Goal: Task Accomplishment & Management: Complete application form

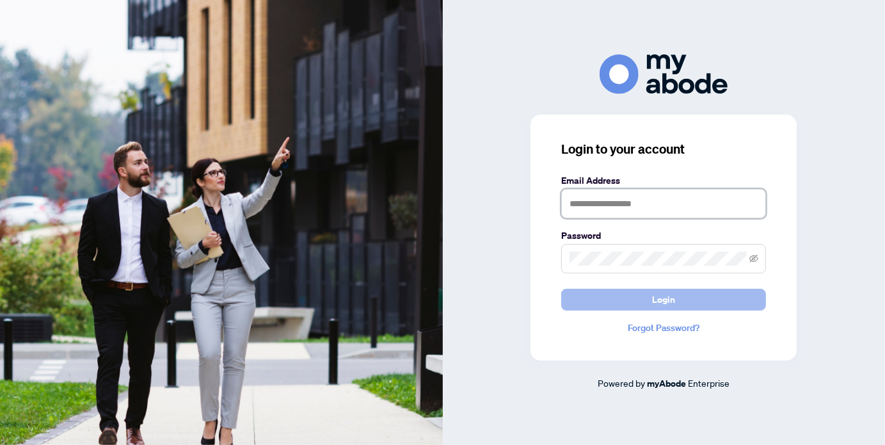
type input "**********"
click at [678, 298] on button "Login" at bounding box center [663, 300] width 205 height 22
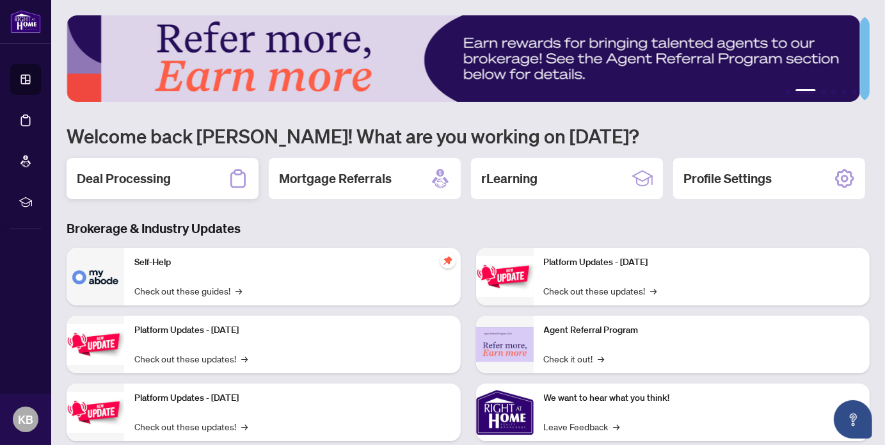
click at [159, 176] on h2 "Deal Processing" at bounding box center [124, 179] width 94 height 18
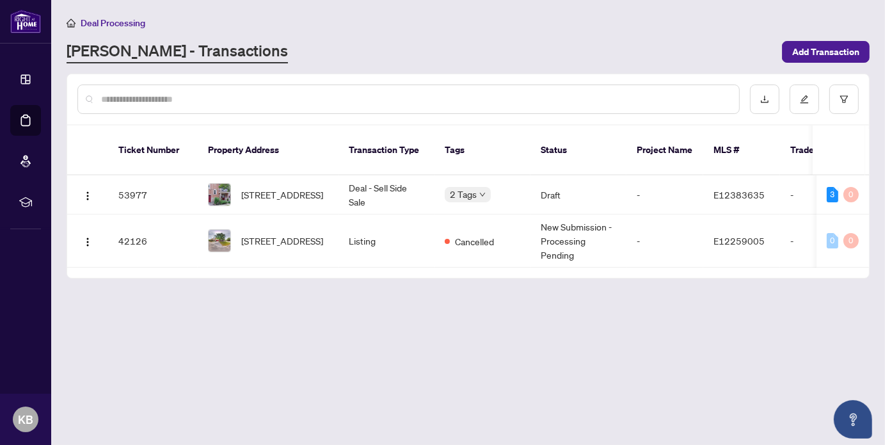
click at [423, 355] on main "Deal Processing [PERSON_NAME] - Transactions Add Transaction Ticket Number Prop…" at bounding box center [468, 222] width 834 height 445
click at [90, 237] on img "button" at bounding box center [88, 242] width 10 height 10
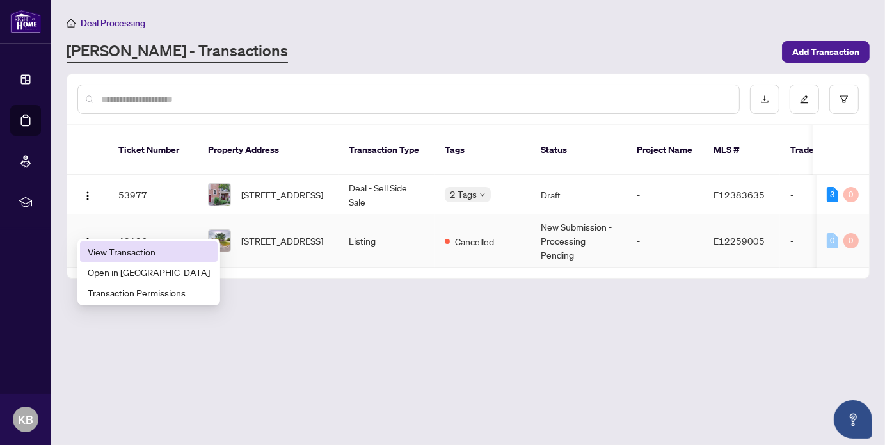
click at [106, 243] on li "View Transaction" at bounding box center [149, 251] width 138 height 20
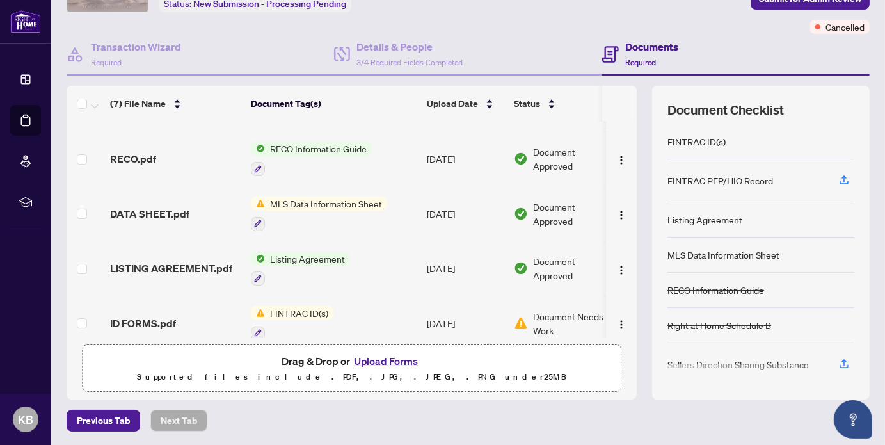
scroll to position [167, 0]
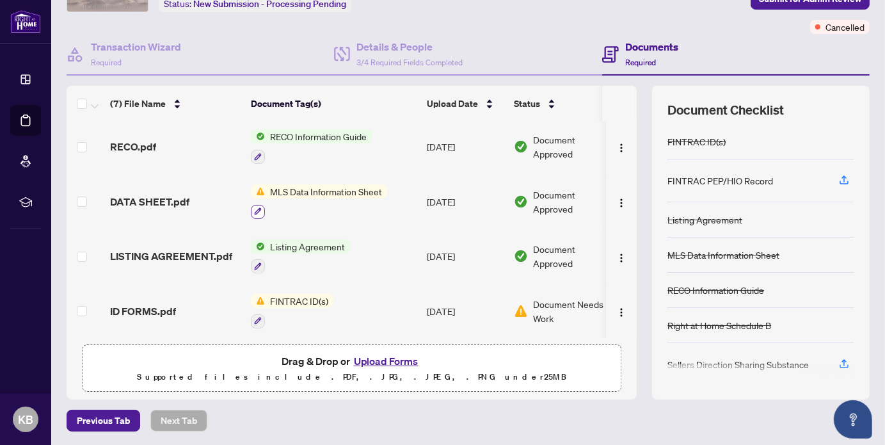
click at [259, 207] on icon "button" at bounding box center [258, 211] width 8 height 8
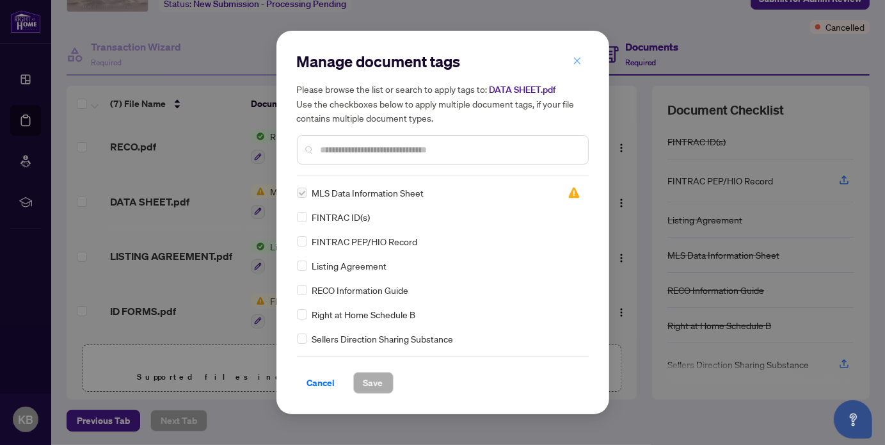
click at [576, 60] on icon "close" at bounding box center [577, 60] width 9 height 9
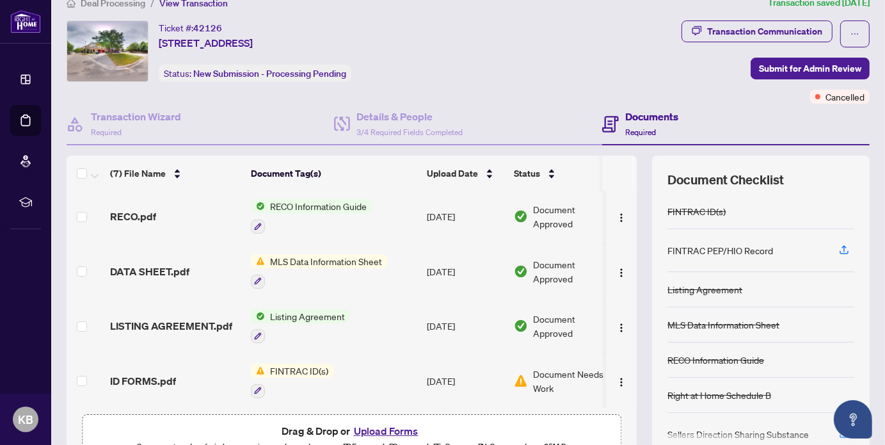
scroll to position [0, 0]
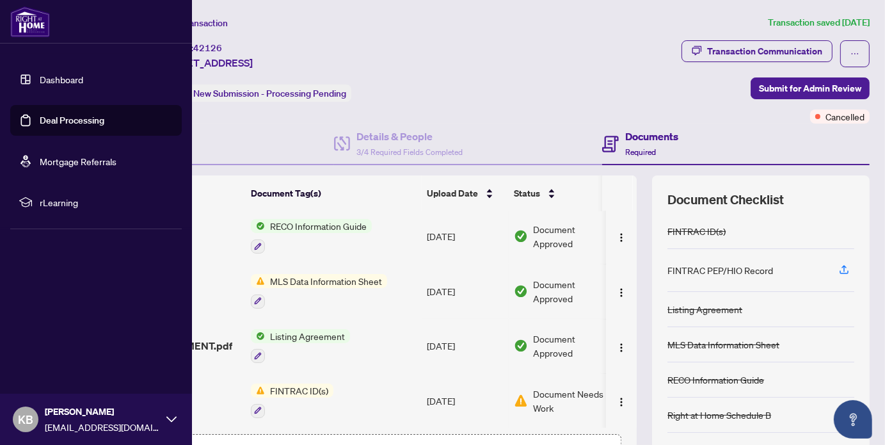
click at [48, 125] on link "Deal Processing" at bounding box center [72, 121] width 65 height 12
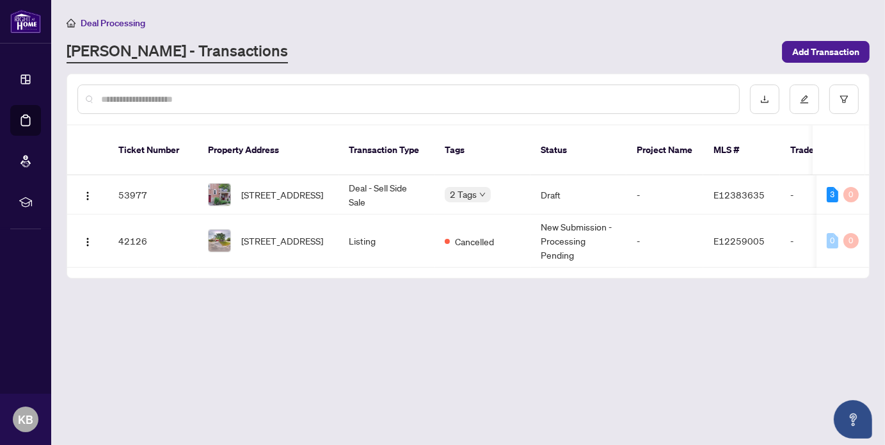
click at [745, 74] on div at bounding box center [468, 99] width 802 height 50
click at [807, 48] on span "Add Transaction" at bounding box center [825, 52] width 67 height 20
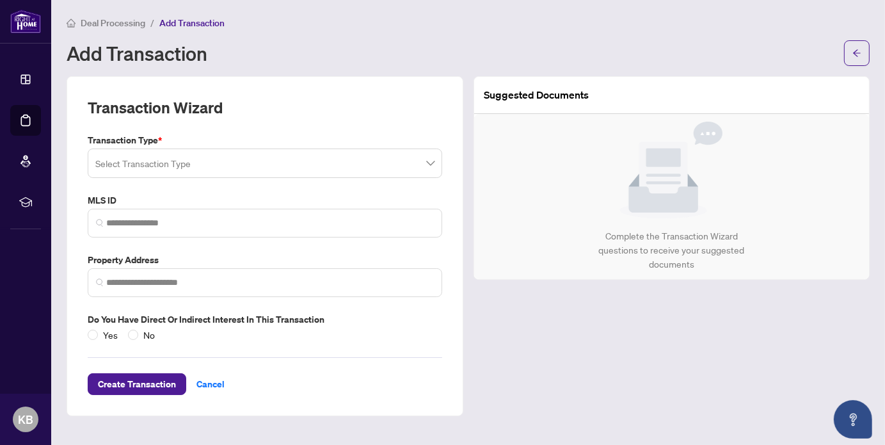
click at [431, 159] on span at bounding box center [264, 163] width 339 height 24
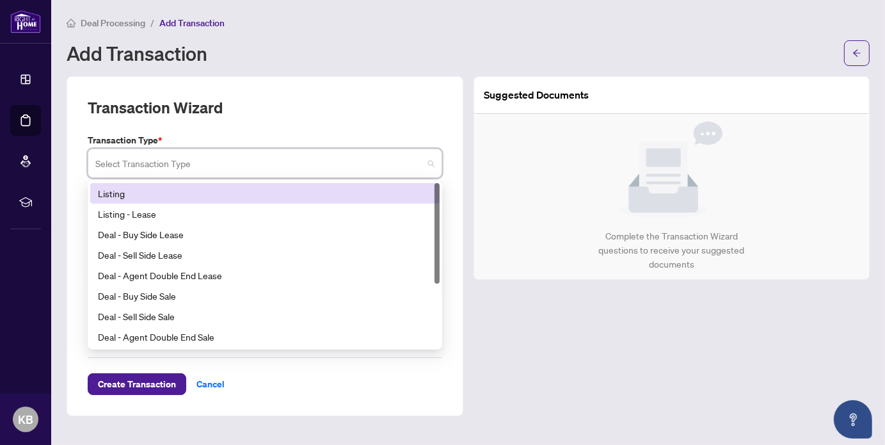
click at [342, 193] on div "Listing" at bounding box center [265, 193] width 334 height 14
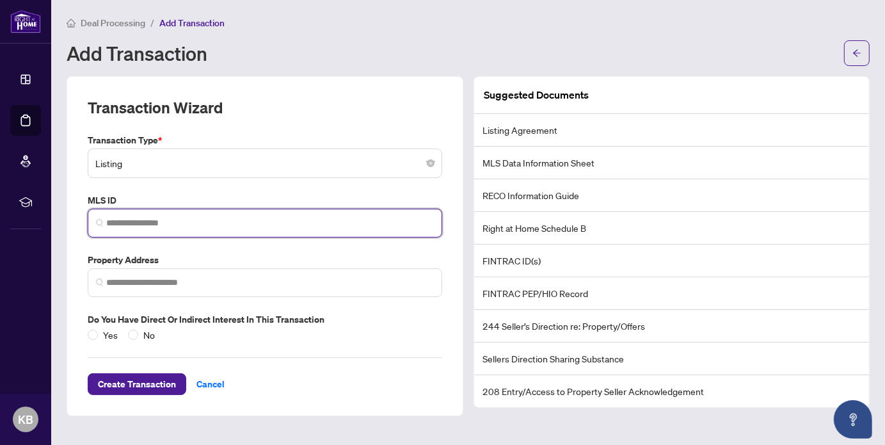
click at [317, 223] on input "search" at bounding box center [270, 222] width 328 height 13
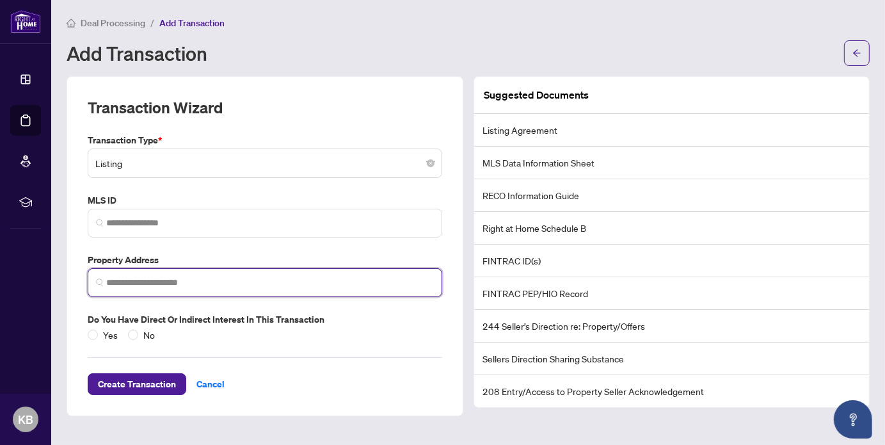
click at [212, 281] on input "search" at bounding box center [270, 282] width 328 height 13
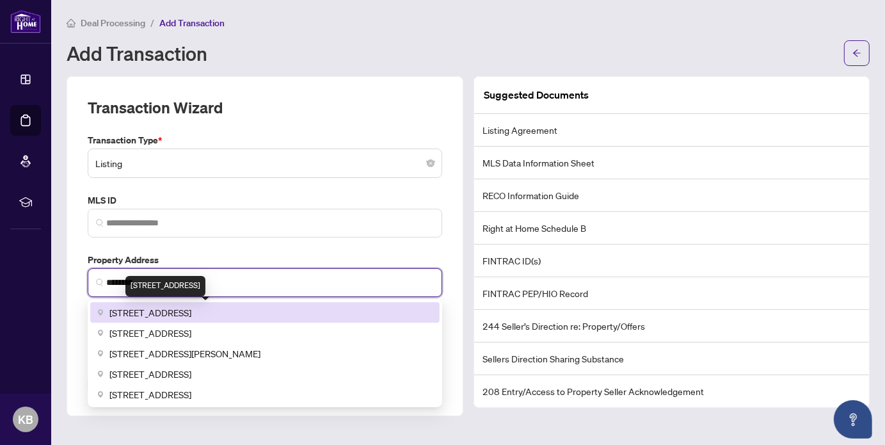
click at [191, 310] on span "58 Stagecoach Circle, Scarborough, ON, Canada" at bounding box center [150, 312] width 82 height 14
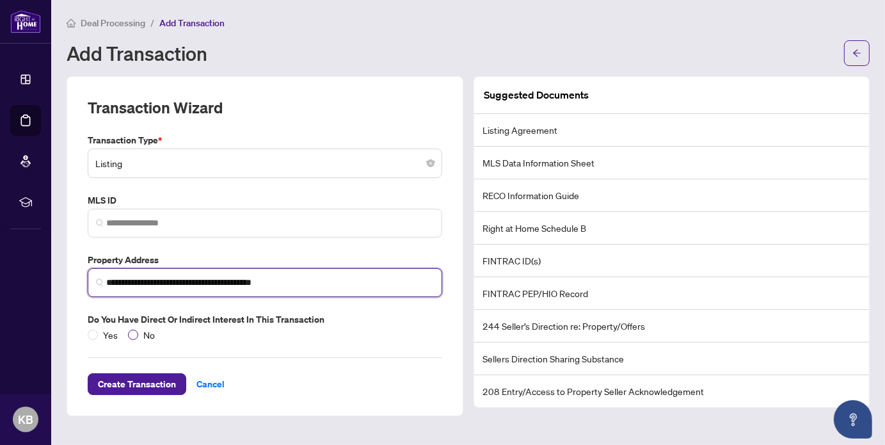
type input "**********"
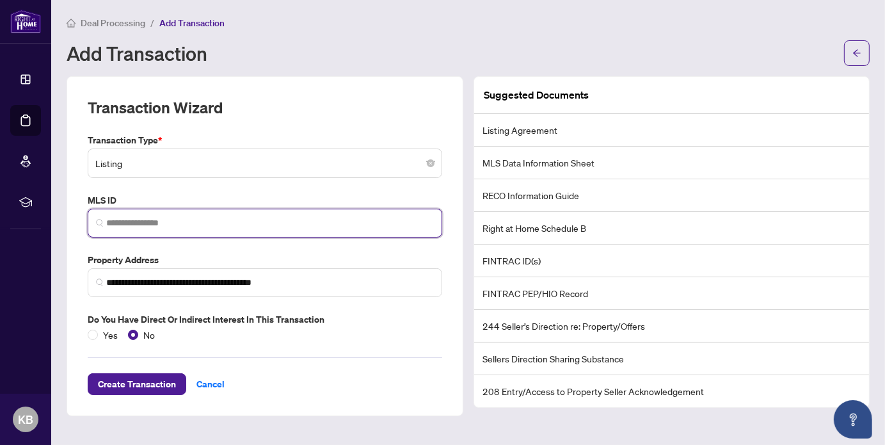
click at [180, 218] on input "search" at bounding box center [270, 222] width 328 height 13
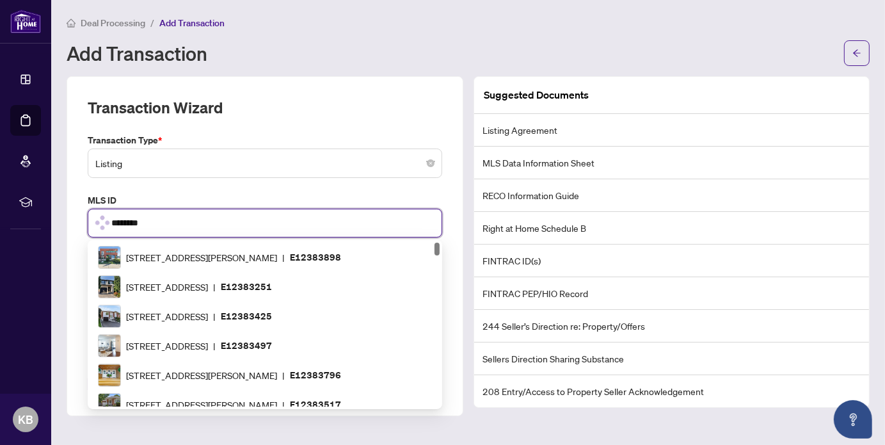
type input "*********"
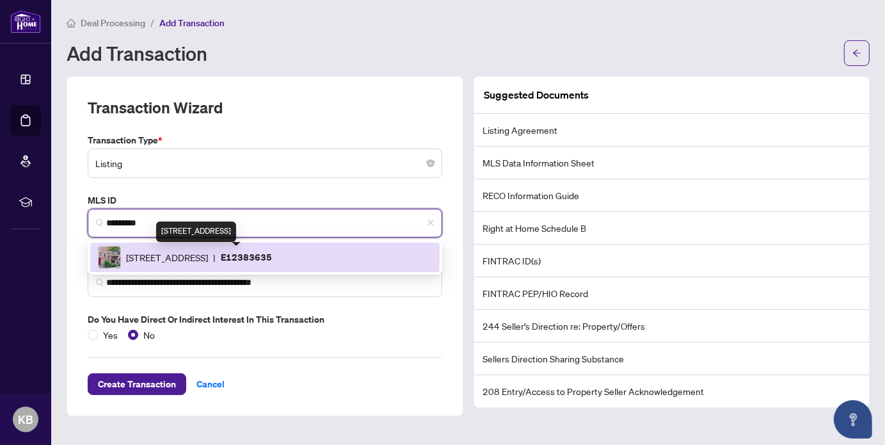
click at [208, 254] on span "58 Stagecoach Circ, Toronto, Ontario M1C 0A1, Canada" at bounding box center [167, 257] width 82 height 14
type input "**********"
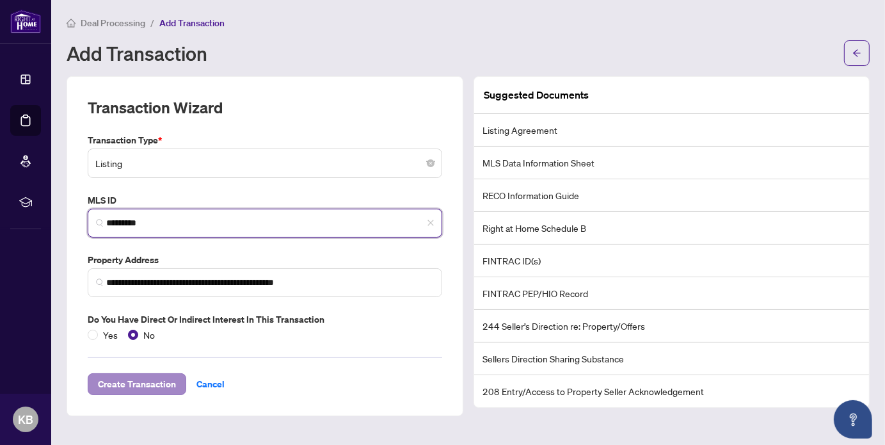
type input "*********"
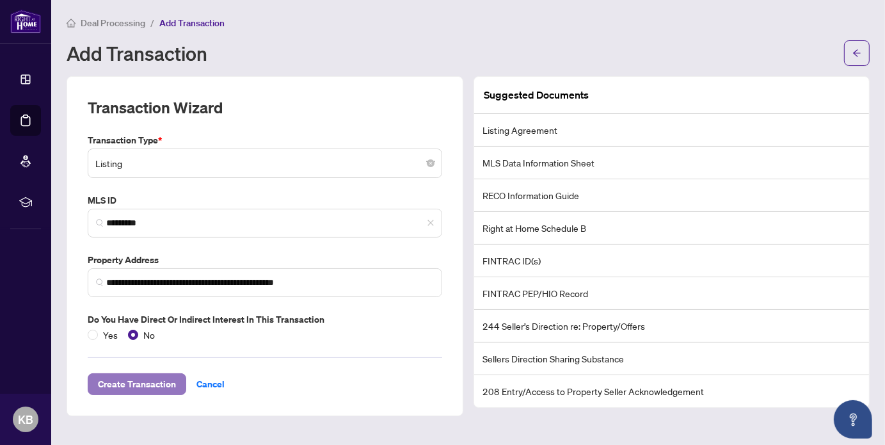
click at [123, 386] on span "Create Transaction" at bounding box center [137, 384] width 78 height 20
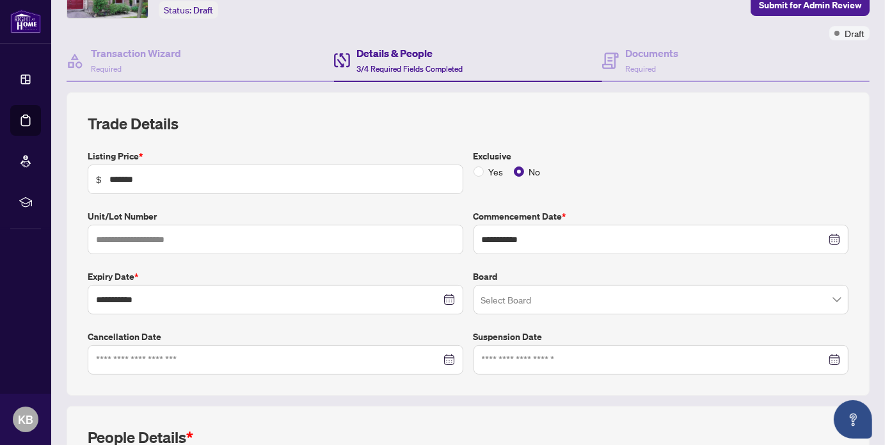
scroll to position [86, 0]
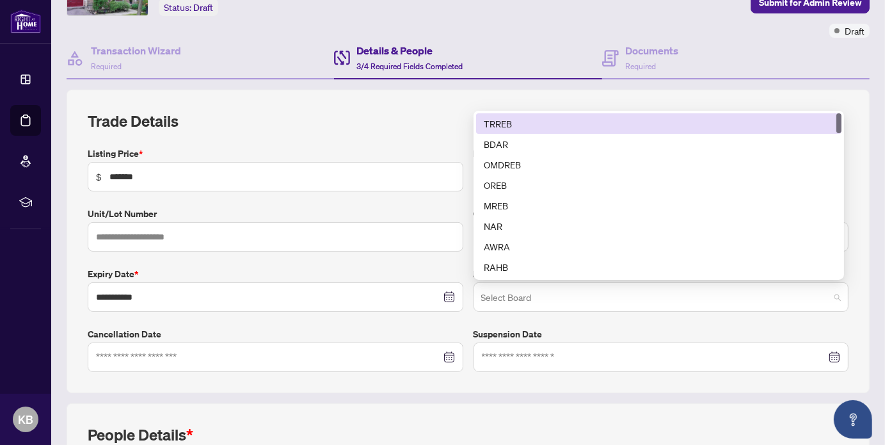
click at [829, 289] on span at bounding box center [661, 297] width 360 height 24
click at [654, 118] on div "TRREB" at bounding box center [659, 123] width 350 height 14
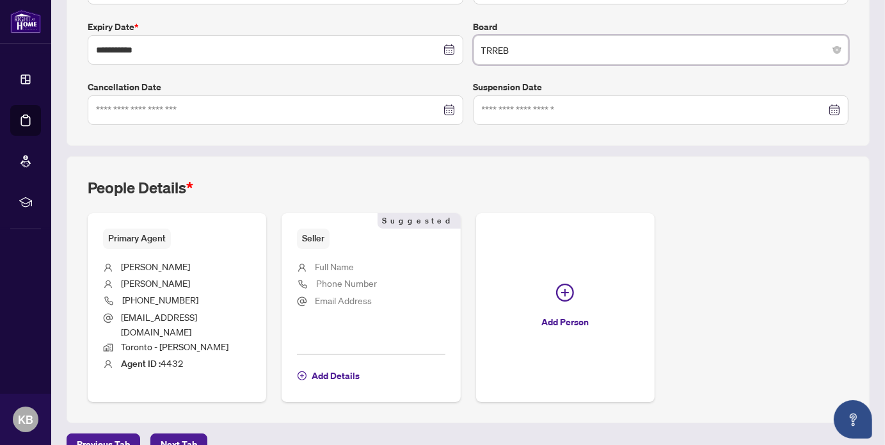
scroll to position [342, 0]
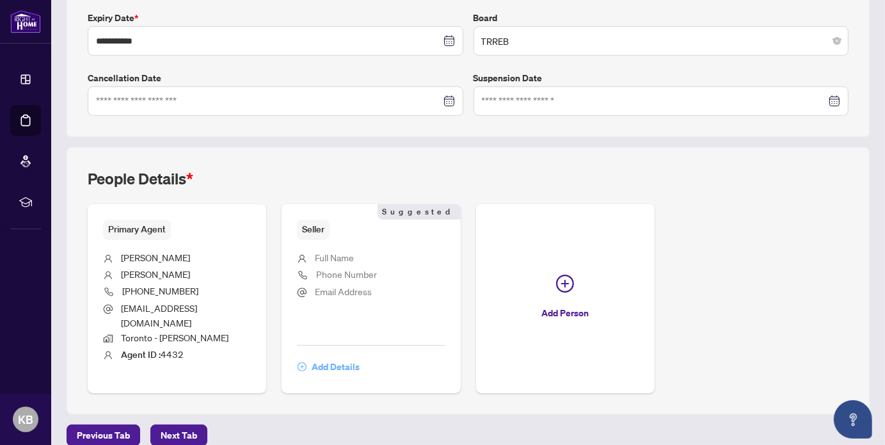
click at [334, 356] on span "Add Details" at bounding box center [336, 366] width 48 height 20
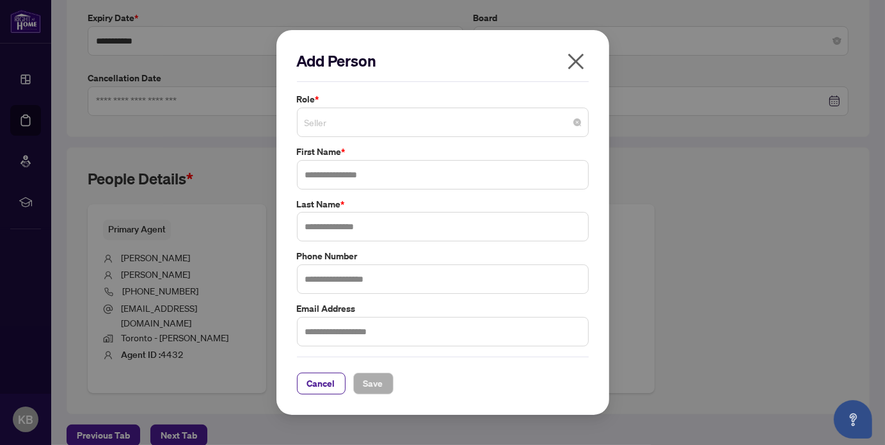
click at [581, 125] on div "Seller" at bounding box center [443, 121] width 292 height 29
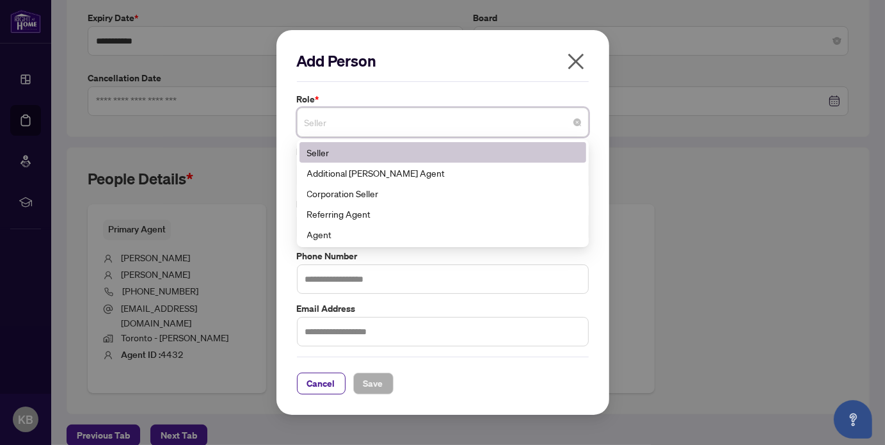
click at [515, 148] on div "Seller" at bounding box center [442, 152] width 271 height 14
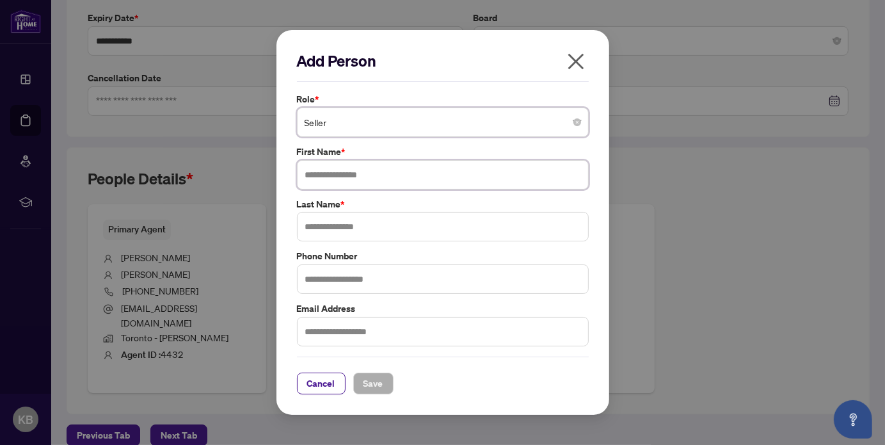
click at [441, 173] on input "text" at bounding box center [443, 174] width 292 height 29
type input "*****"
click at [374, 235] on input "text" at bounding box center [443, 226] width 292 height 29
type input "******"
click at [342, 276] on input "text" at bounding box center [443, 278] width 292 height 29
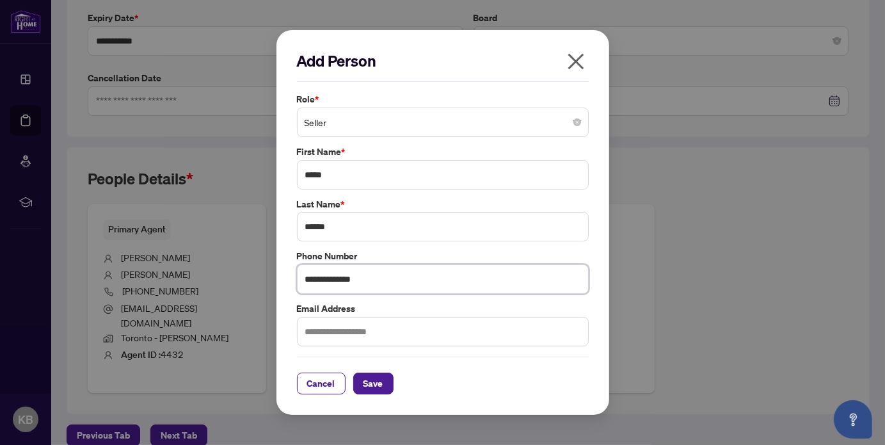
type input "**********"
click at [349, 338] on input "text" at bounding box center [443, 331] width 292 height 29
type input "**********"
click at [375, 387] on span "Save" at bounding box center [373, 383] width 20 height 20
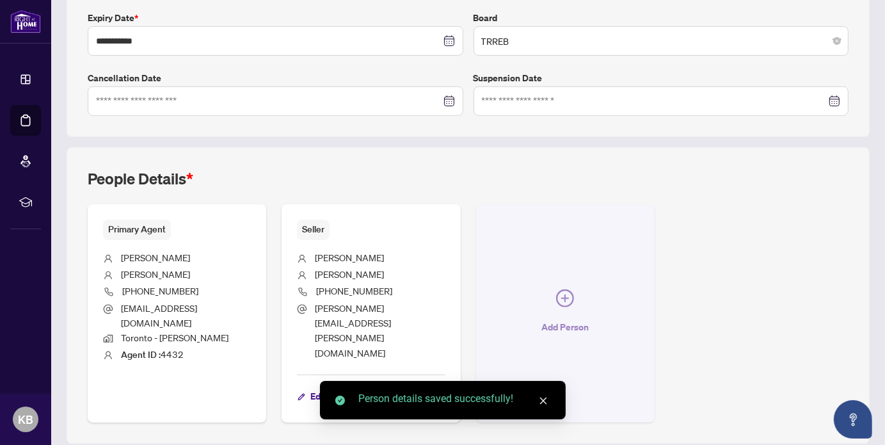
click at [563, 290] on button "Add Person" at bounding box center [565, 313] width 178 height 218
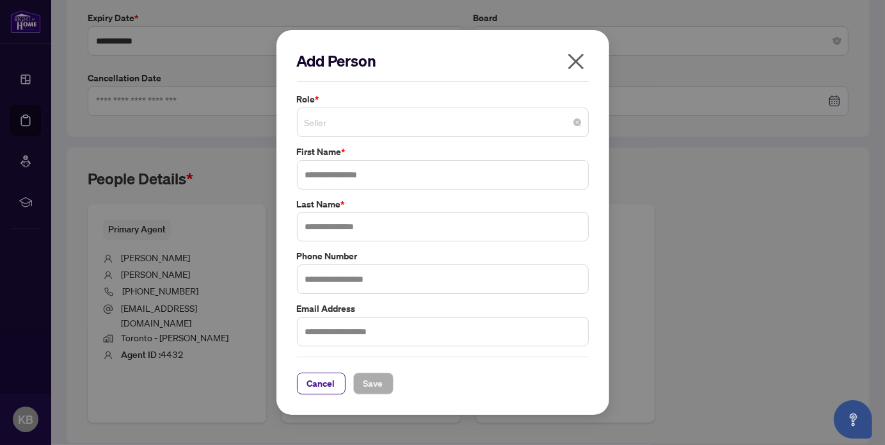
click at [386, 123] on span "Seller" at bounding box center [443, 122] width 276 height 24
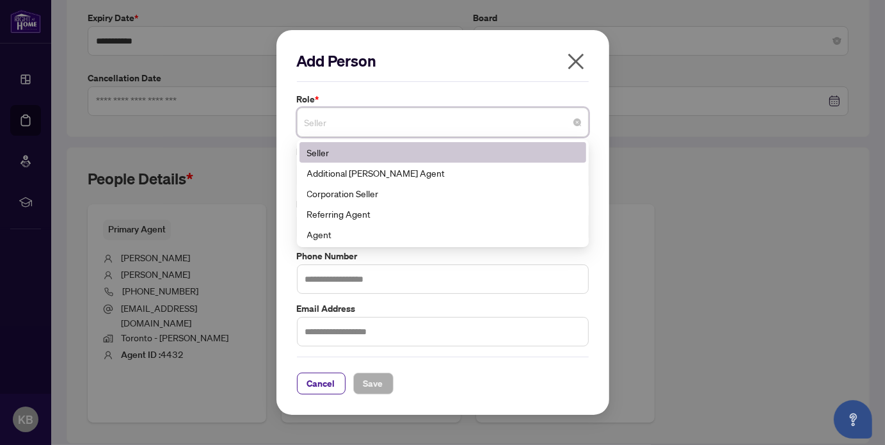
click at [369, 150] on div "Seller" at bounding box center [442, 152] width 271 height 14
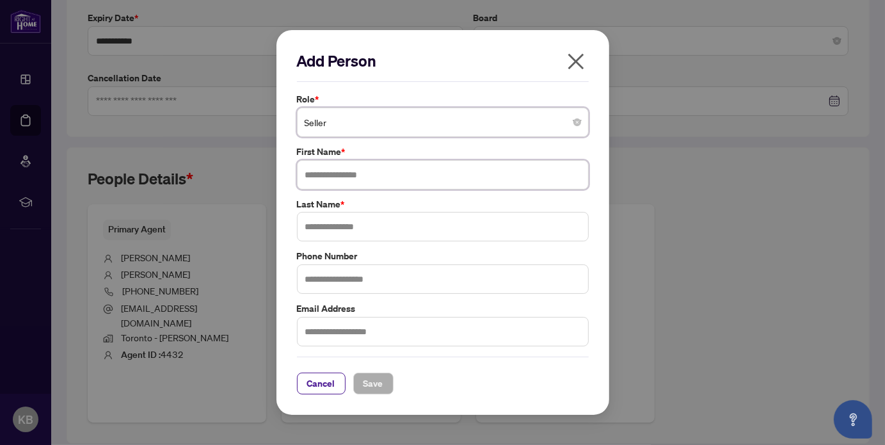
click at [360, 175] on input "text" at bounding box center [443, 174] width 292 height 29
type input "*****"
click at [346, 226] on input "text" at bounding box center [443, 226] width 292 height 29
type input "******"
click at [334, 285] on input "text" at bounding box center [443, 278] width 292 height 29
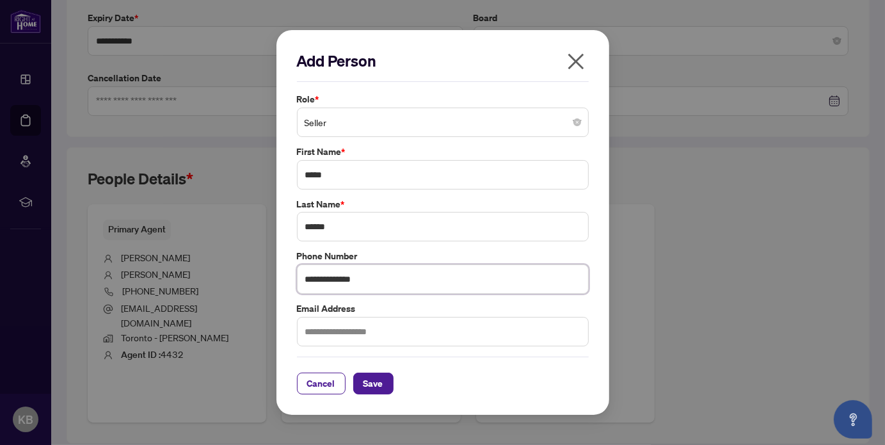
type input "**********"
click at [331, 333] on input "text" at bounding box center [443, 331] width 292 height 29
type input "**********"
click at [365, 385] on span "Save" at bounding box center [373, 383] width 20 height 20
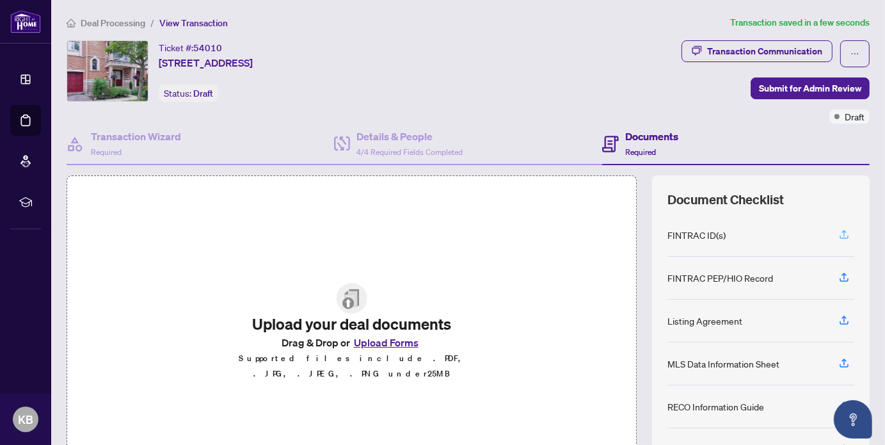
click at [838, 235] on icon "button" at bounding box center [844, 234] width 12 height 12
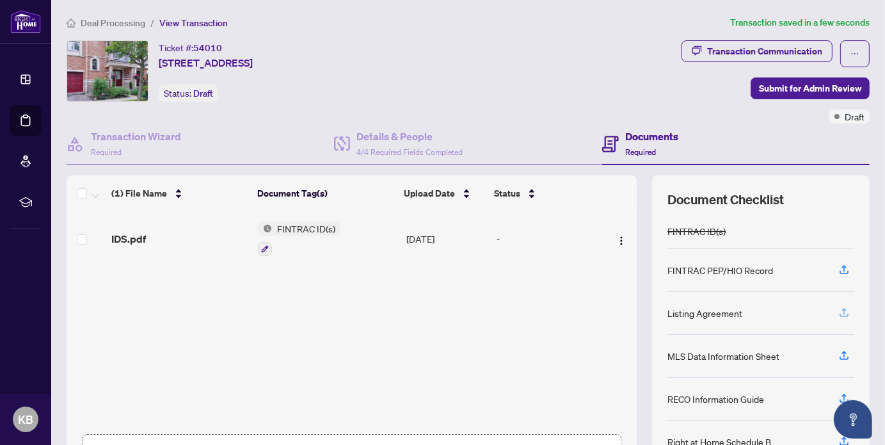
click at [839, 313] on icon "button" at bounding box center [843, 314] width 9 height 3
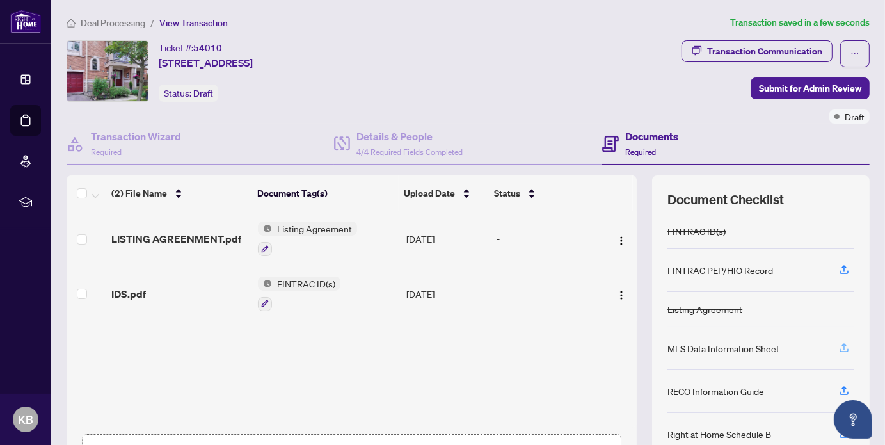
click at [838, 346] on icon "button" at bounding box center [844, 348] width 12 height 12
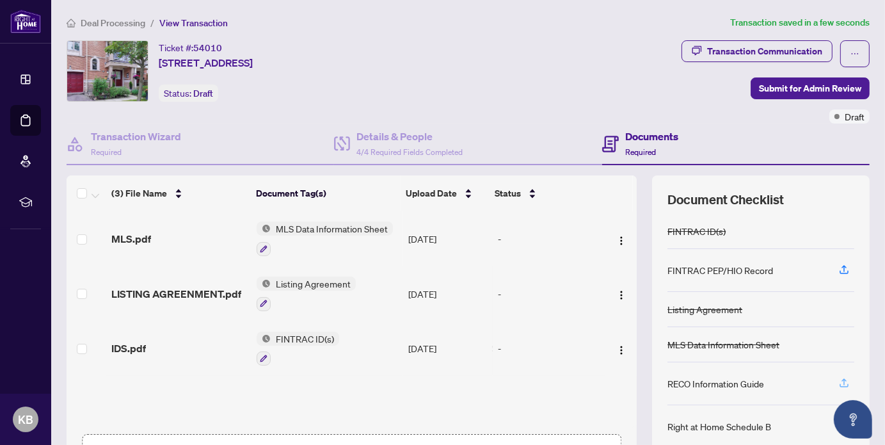
click at [838, 379] on icon "button" at bounding box center [844, 383] width 12 height 12
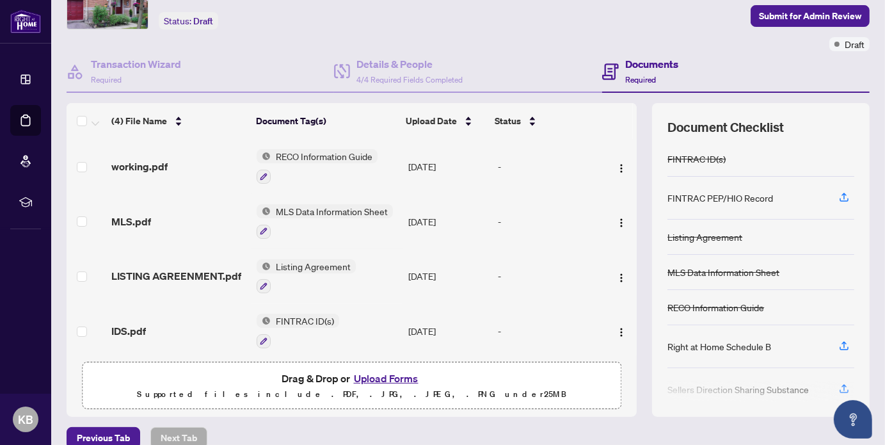
scroll to position [74, 0]
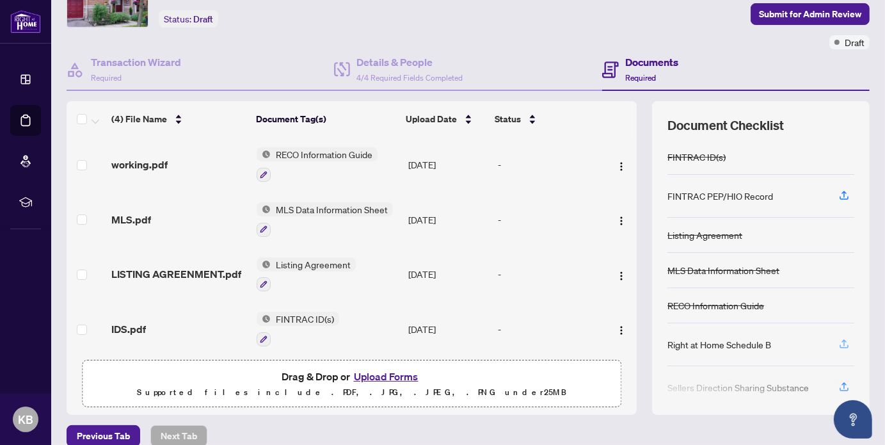
click at [838, 347] on span "button" at bounding box center [844, 344] width 12 height 20
click at [786, 11] on span "Submit for Admin Review" at bounding box center [810, 14] width 102 height 20
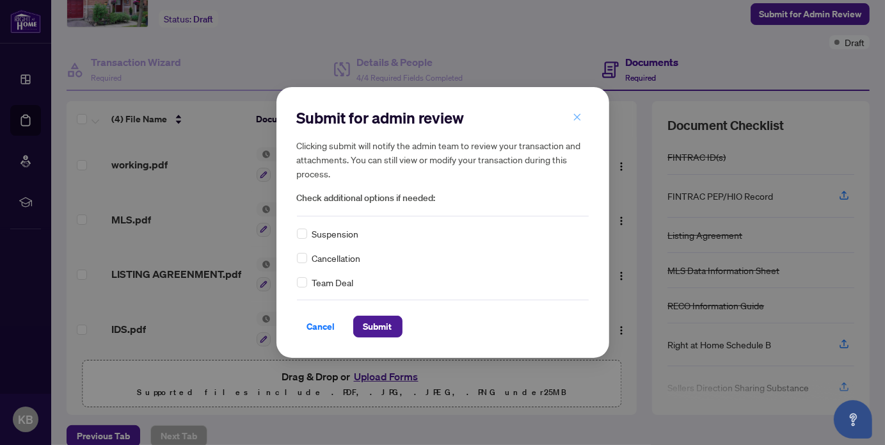
click at [580, 109] on span "button" at bounding box center [577, 117] width 9 height 20
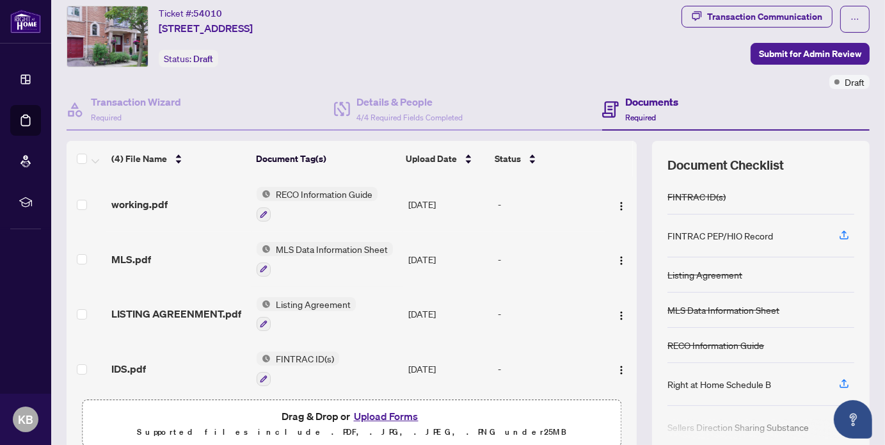
scroll to position [33, 0]
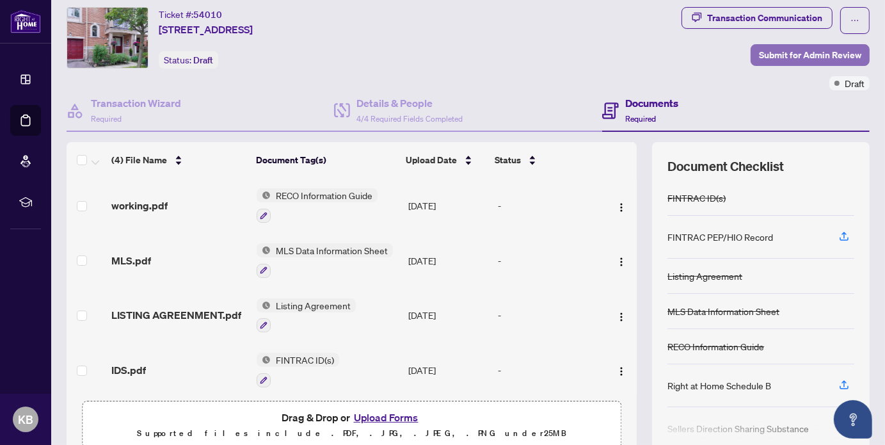
click at [804, 54] on span "Submit for Admin Review" at bounding box center [810, 55] width 102 height 20
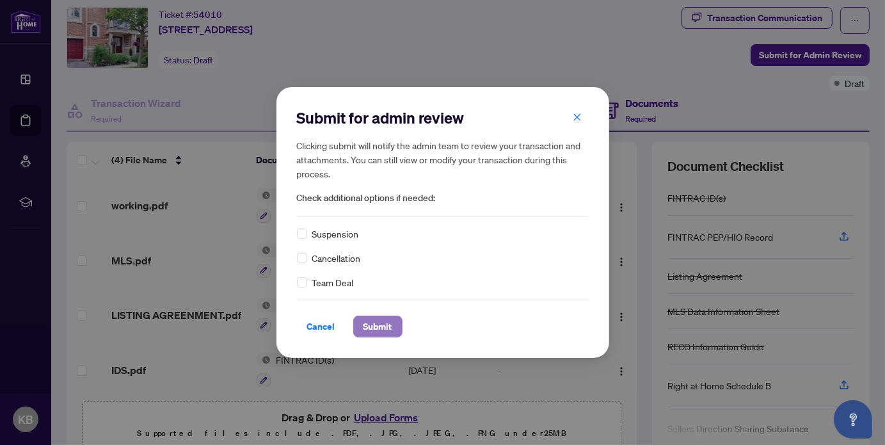
click at [391, 326] on span "Submit" at bounding box center [377, 326] width 29 height 20
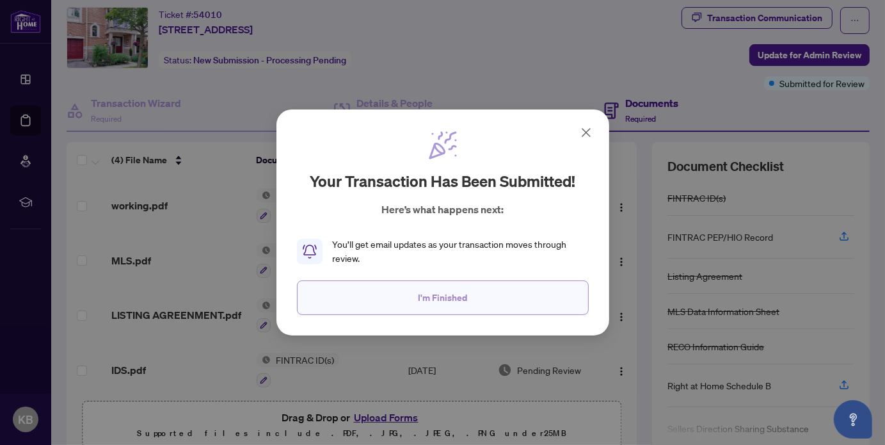
click at [448, 297] on span "I'm Finished" at bounding box center [442, 297] width 49 height 20
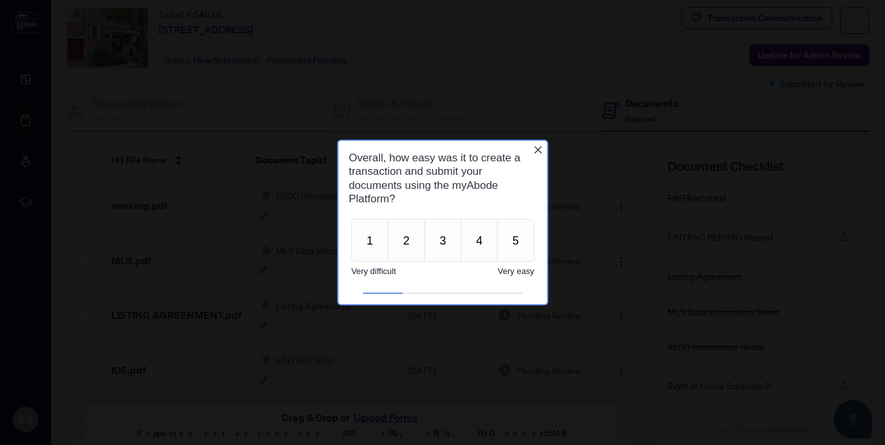
scroll to position [0, 0]
click at [491, 236] on button "4" at bounding box center [478, 239] width 37 height 43
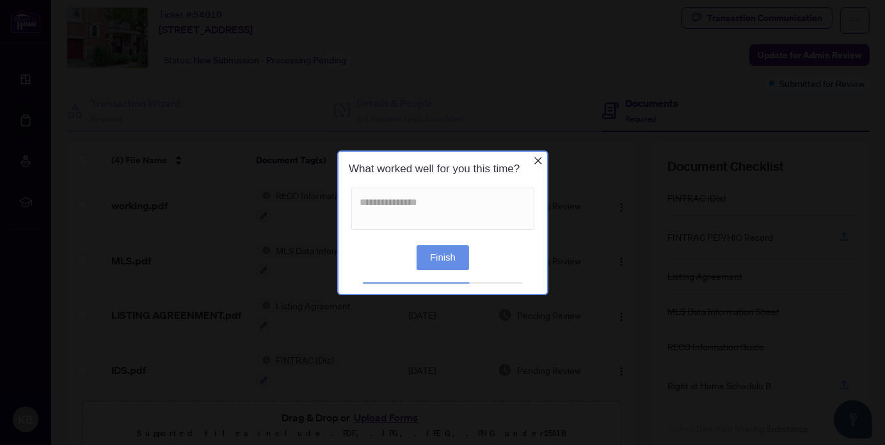
click at [458, 264] on button "Finish" at bounding box center [442, 256] width 52 height 25
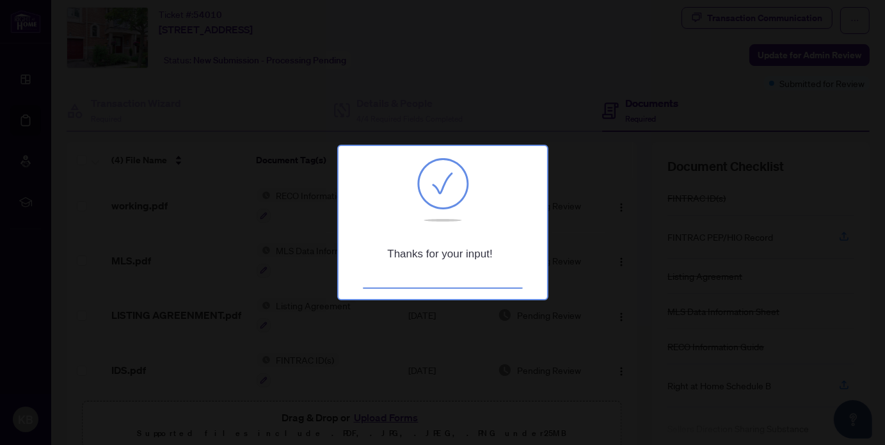
click at [719, 84] on div at bounding box center [442, 222] width 885 height 445
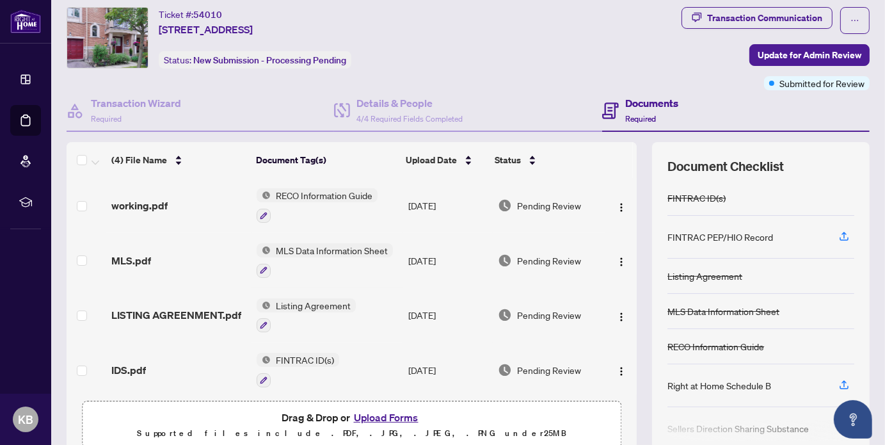
click at [719, 84] on div "Transaction Communication Update for Admin Review Submitted for Review" at bounding box center [775, 48] width 188 height 83
